Goal: Information Seeking & Learning: Learn about a topic

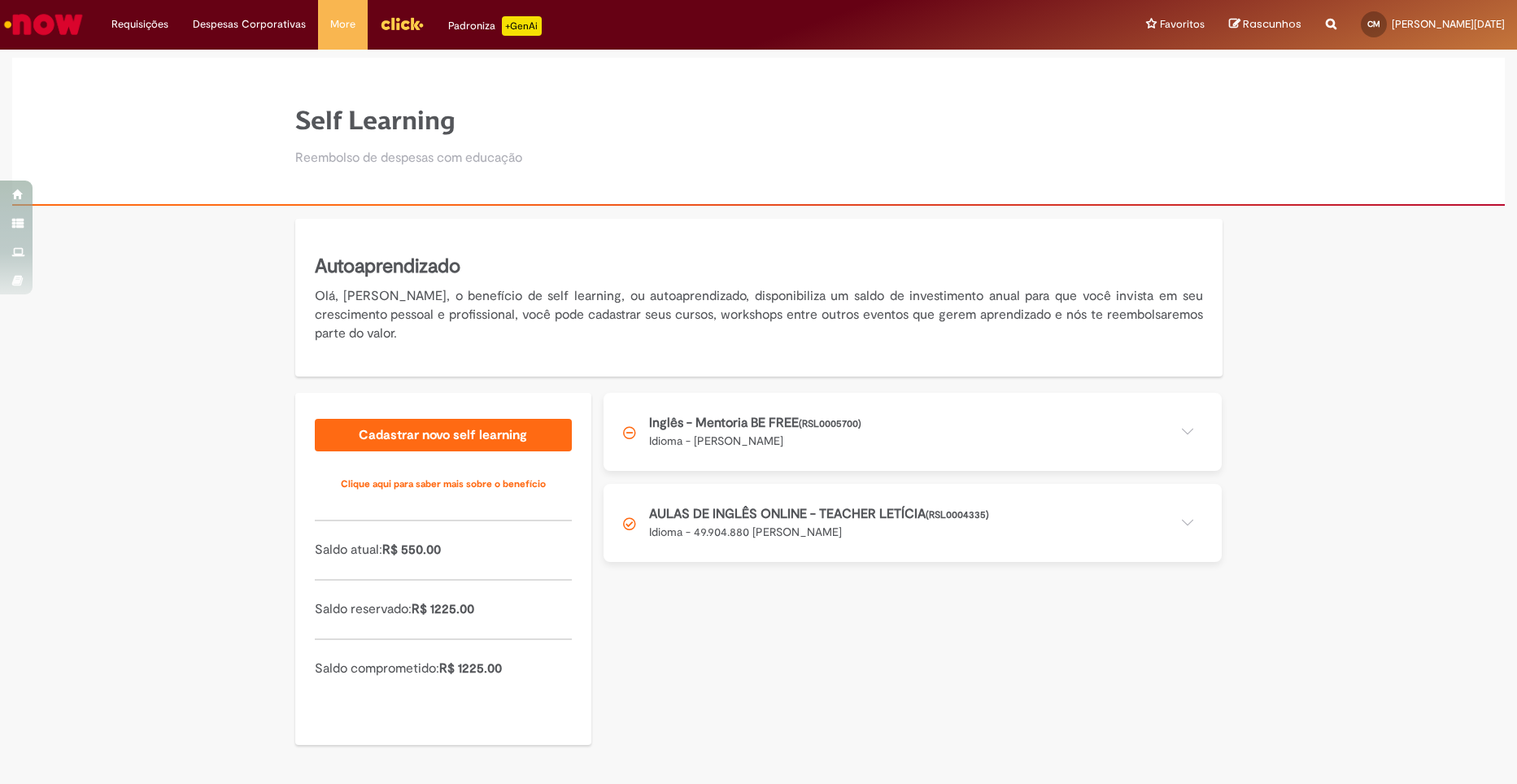
click at [880, 409] on button at bounding box center [913, 431] width 619 height 78
click at [917, 421] on button at bounding box center [913, 431] width 619 height 78
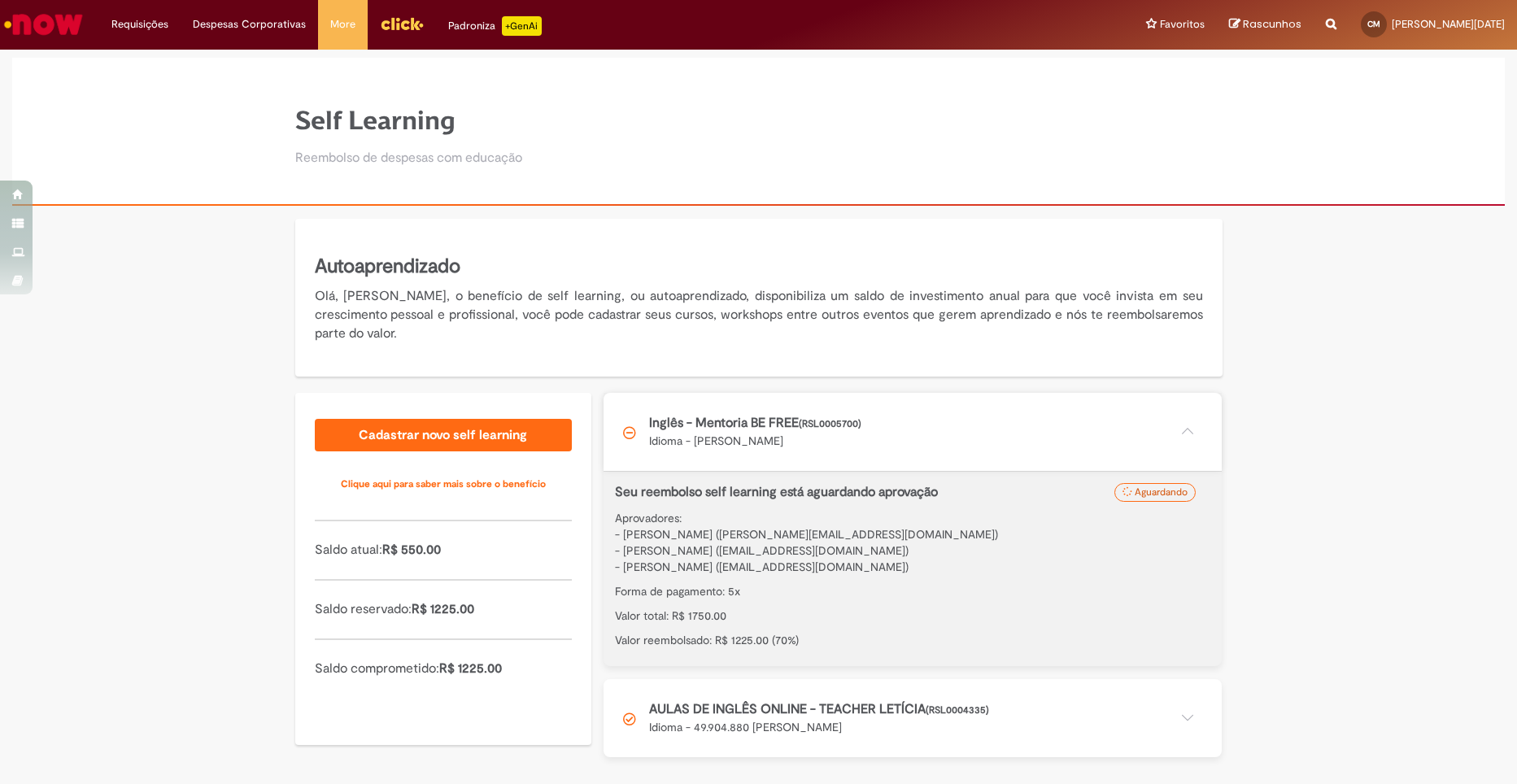
click at [917, 421] on button at bounding box center [913, 431] width 619 height 78
